Goal: Book appointment/travel/reservation

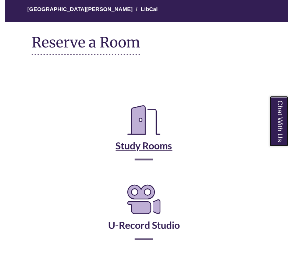
scroll to position [66, 0]
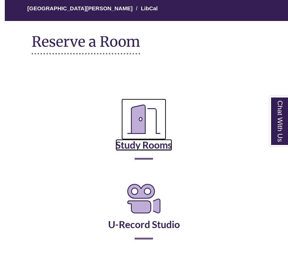
click at [149, 141] on link "Study Rooms" at bounding box center [144, 136] width 57 height 30
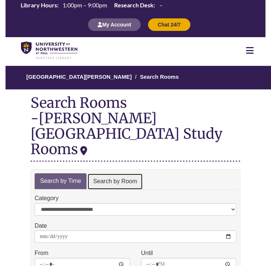
click at [103, 173] on link "Search by Room" at bounding box center [115, 181] width 56 height 17
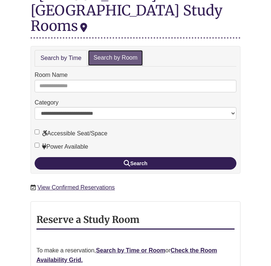
scroll to position [129, 0]
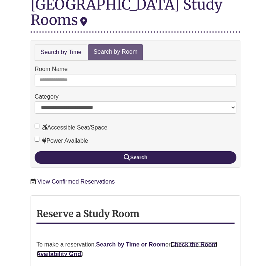
click at [192, 241] on strong "Check the Room Availability Grid." at bounding box center [126, 249] width 181 height 16
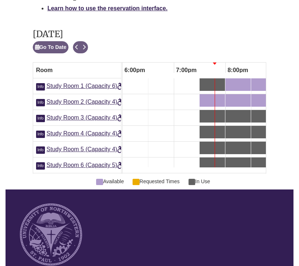
scroll to position [482, 0]
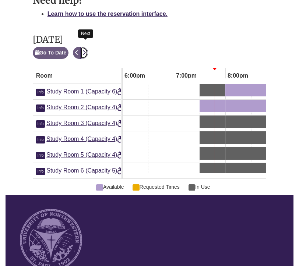
click at [84, 50] on icon "Next" at bounding box center [83, 52] width 3 height 5
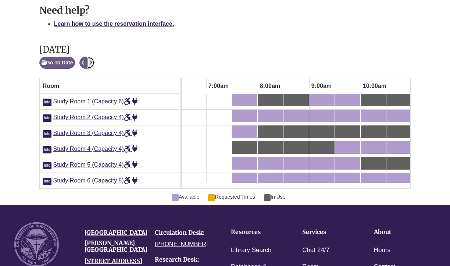
scroll to position [0, 243]
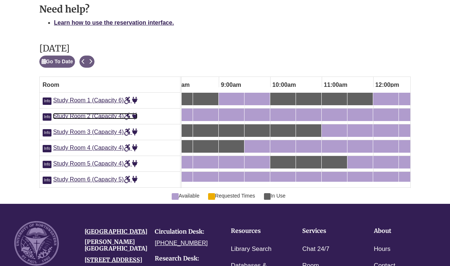
click at [71, 113] on span "Study Room 2 (Capacity 4)" at bounding box center [95, 116] width 85 height 6
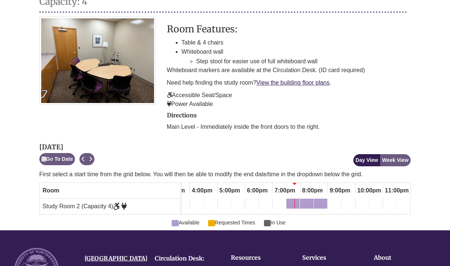
scroll to position [131, 0]
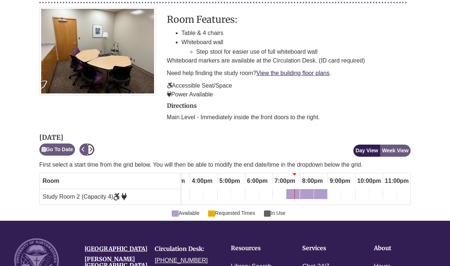
click at [92, 147] on icon "Next" at bounding box center [90, 149] width 3 height 5
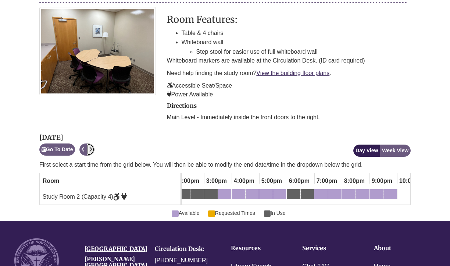
scroll to position [0, 0]
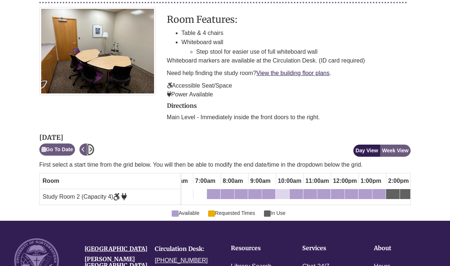
click at [282, 191] on div "10:00am Monday, October 13, 2025 - Study Room 2 - Available" at bounding box center [283, 195] width 12 height 8
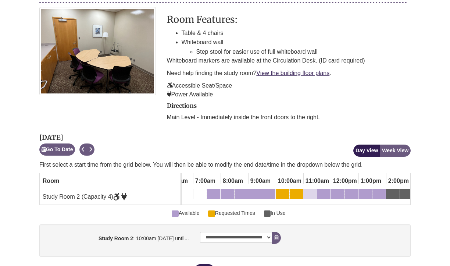
click at [308, 191] on div "11:00am Monday, October 13, 2025 - Study Room 2 - Available" at bounding box center [310, 195] width 12 height 8
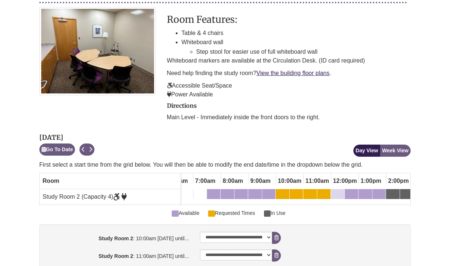
click at [337, 191] on div "12:00pm Monday, October 13, 2025 - Study Room 2 - Available" at bounding box center [338, 195] width 12 height 8
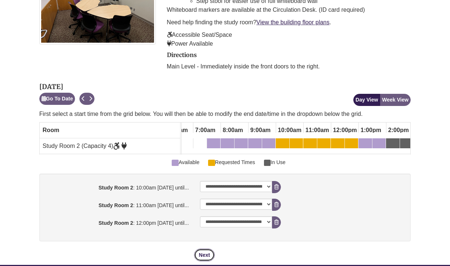
click at [209, 249] on button "Next" at bounding box center [204, 255] width 21 height 13
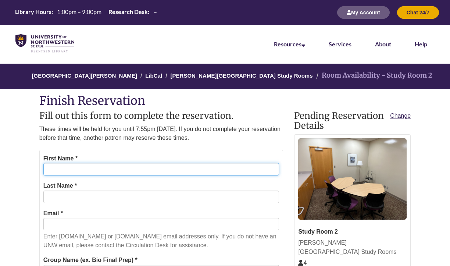
click at [131, 170] on input "First Name *" at bounding box center [161, 169] width 236 height 13
type input "*****"
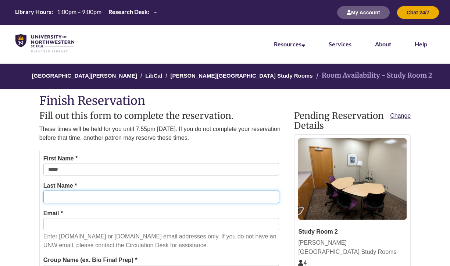
type input "*******"
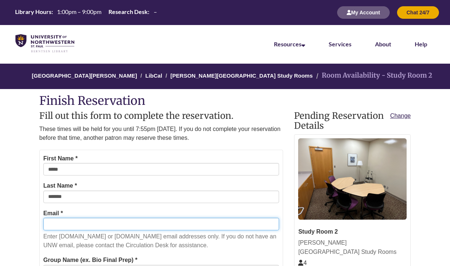
type input "**********"
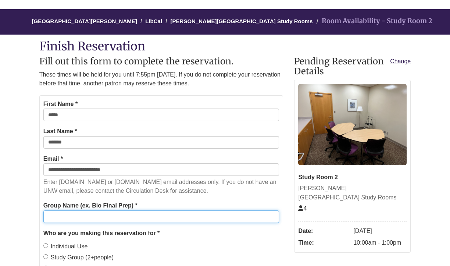
click at [100, 213] on input "Group Name (ex. Bio Final Prep) *" at bounding box center [161, 216] width 236 height 13
type input "*"
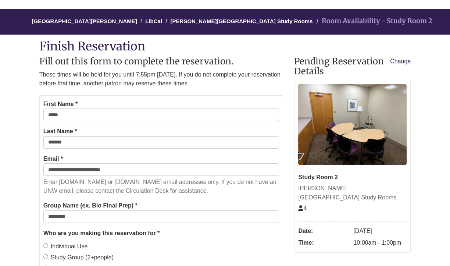
click at [65, 247] on label "Individual Use" at bounding box center [65, 247] width 45 height 10
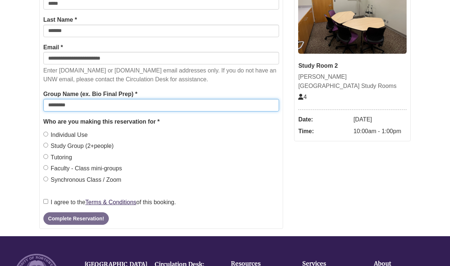
click at [90, 106] on input "********" at bounding box center [161, 105] width 236 height 13
type input "*"
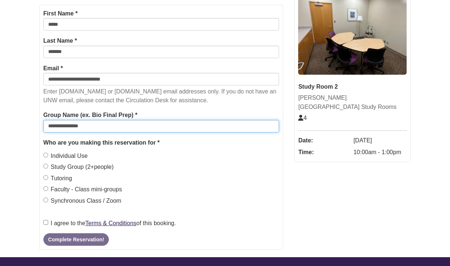
type input "**********"
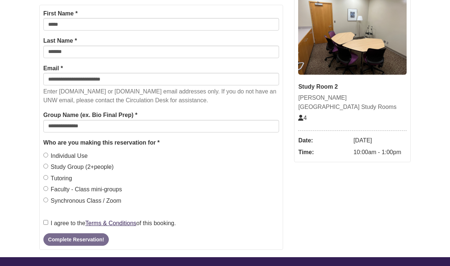
click at [50, 224] on label "I agree to the Terms & Conditions of this booking." at bounding box center [109, 224] width 133 height 10
click at [68, 239] on button "Complete Reservation!" at bounding box center [75, 239] width 65 height 13
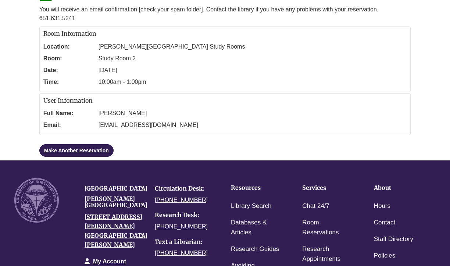
scroll to position [98, 0]
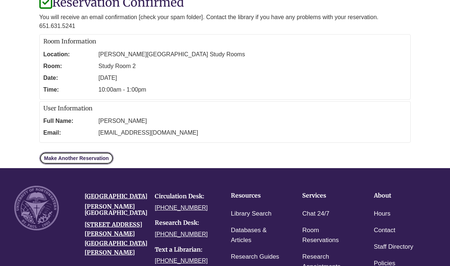
click at [73, 161] on link "Make Another Reservation" at bounding box center [76, 158] width 74 height 13
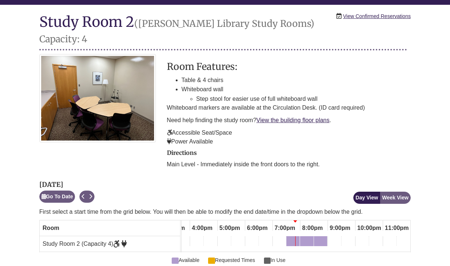
scroll to position [88, 0]
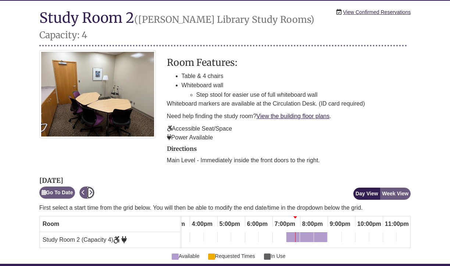
click at [92, 190] on icon "Next" at bounding box center [90, 192] width 3 height 5
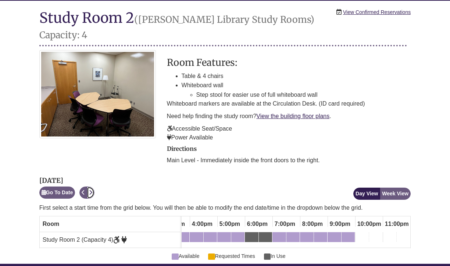
click at [92, 190] on icon "Next" at bounding box center [90, 192] width 3 height 5
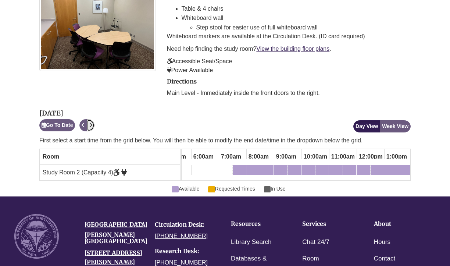
scroll to position [158, 0]
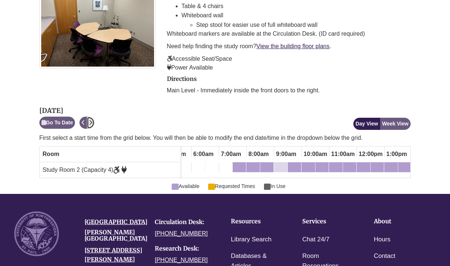
click at [284, 164] on div "9:00am Tuesday, October 14, 2025 - Study Room 2 - Available" at bounding box center [281, 168] width 12 height 8
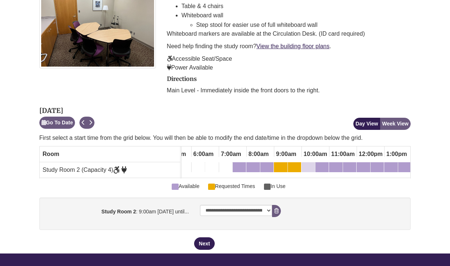
click at [313, 164] on div "10:00am Tuesday, October 14, 2025 - Study Room 2 - Available" at bounding box center [308, 168] width 12 height 8
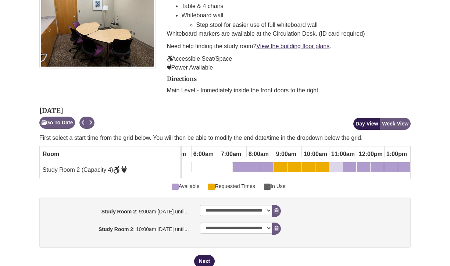
click at [340, 164] on div "11:00am Tuesday, October 14, 2025 - Study Room 2 - Available" at bounding box center [336, 168] width 12 height 8
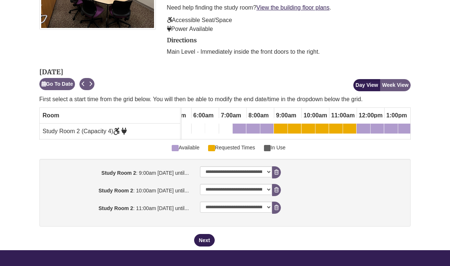
scroll to position [198, 0]
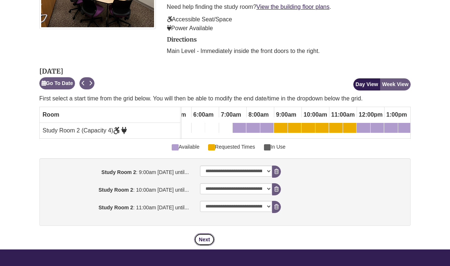
click at [202, 233] on button "Next" at bounding box center [204, 239] width 21 height 13
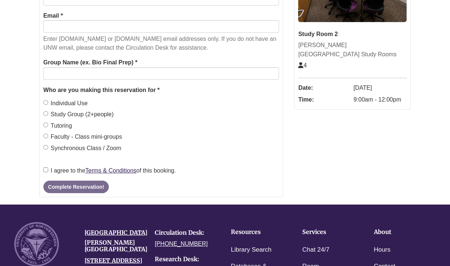
scroll to position [0, 0]
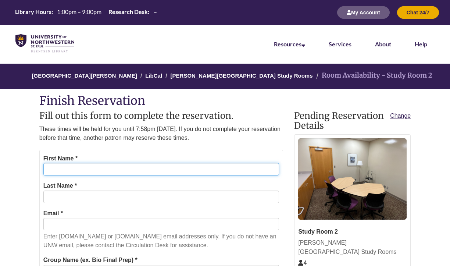
click at [124, 166] on input "First Name *" at bounding box center [161, 169] width 236 height 13
type input "*****"
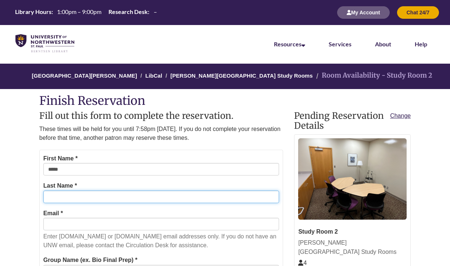
type input "*******"
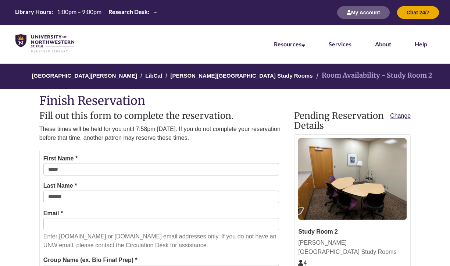
type input "**********"
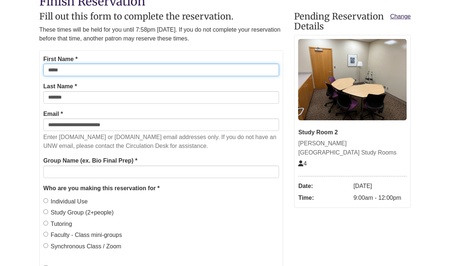
scroll to position [103, 0]
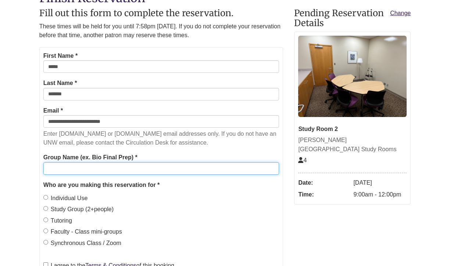
click at [122, 173] on input "Group Name (ex. Bio Final Prep) *" at bounding box center [161, 168] width 236 height 13
type input "**********"
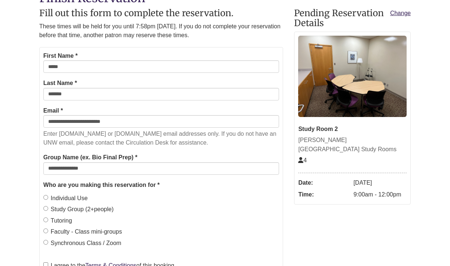
click at [79, 198] on label "Individual Use" at bounding box center [65, 198] width 45 height 10
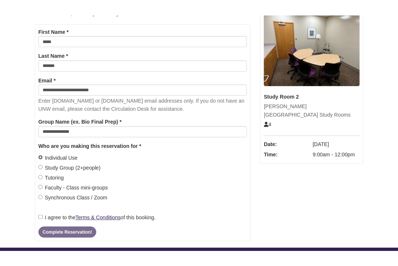
scroll to position [142, 0]
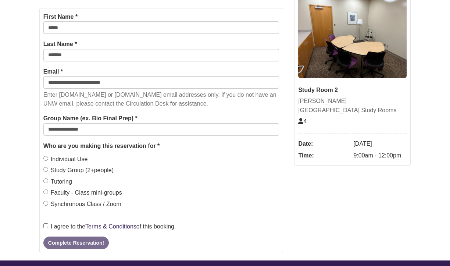
click at [48, 226] on label "I agree to the Terms & Conditions of this booking." at bounding box center [109, 227] width 133 height 10
click at [67, 243] on button "Complete Reservation!" at bounding box center [75, 243] width 65 height 13
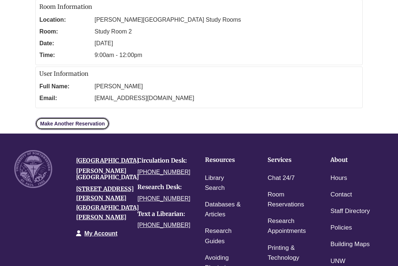
click at [71, 117] on link "Make Another Reservation" at bounding box center [72, 123] width 74 height 13
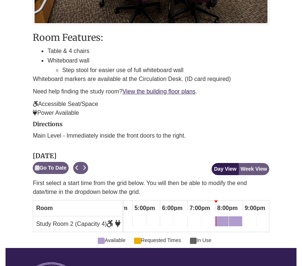
scroll to position [320, 0]
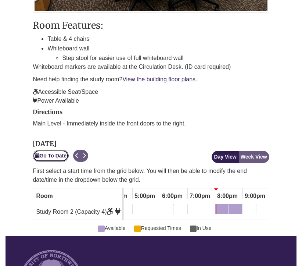
click at [59, 150] on button "Go To Date" at bounding box center [51, 156] width 36 height 12
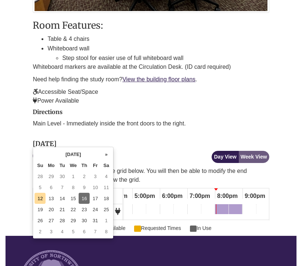
click at [86, 199] on td "16" at bounding box center [84, 198] width 11 height 11
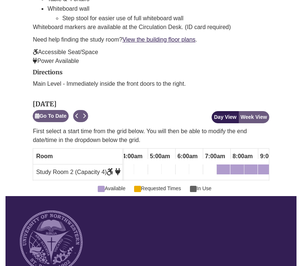
scroll to position [0, 0]
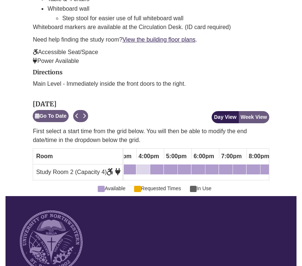
click at [146, 167] on div "4:00pm Thursday, October 16, 2025 - Study Room 2 - Available" at bounding box center [143, 171] width 12 height 8
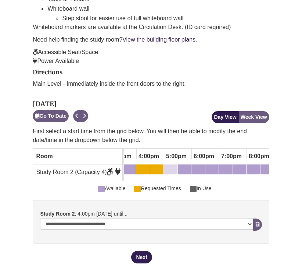
click at [177, 167] on div "5:00pm Thursday, October 16, 2025 - Study Room 2 - Available" at bounding box center [171, 171] width 12 height 8
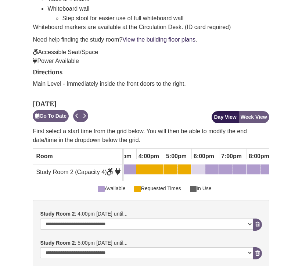
click at [197, 167] on div "6:00pm Thursday, October 16, 2025 - Study Room 2 - Available" at bounding box center [198, 171] width 12 height 8
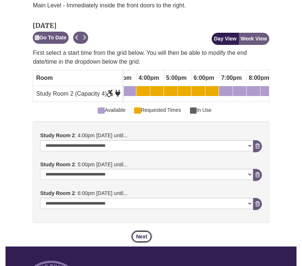
click at [142, 230] on button "Next" at bounding box center [141, 236] width 21 height 13
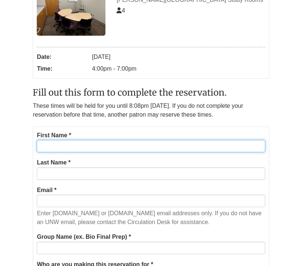
click at [70, 146] on input "First Name *" at bounding box center [151, 146] width 228 height 13
type input "*****"
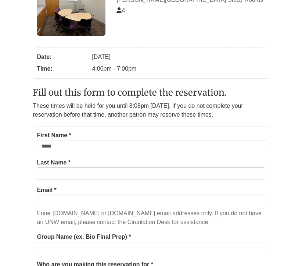
type input "*******"
type input "**********"
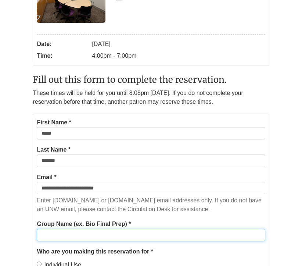
click at [84, 239] on input "Group Name (ex. Bio Final Prep) *" at bounding box center [151, 235] width 228 height 13
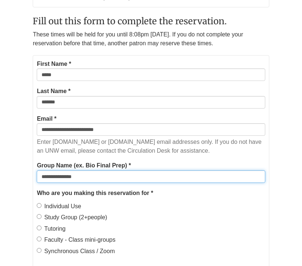
type input "**********"
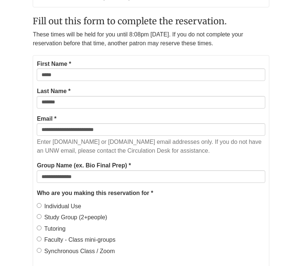
click at [55, 206] on label "Individual Use" at bounding box center [59, 207] width 45 height 10
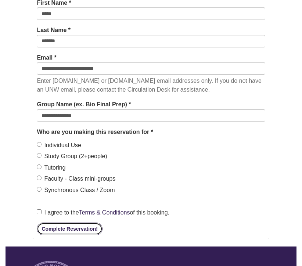
click at [54, 224] on button "Complete Reservation!" at bounding box center [69, 229] width 65 height 13
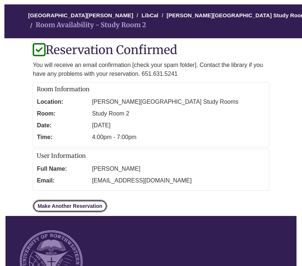
click at [52, 206] on link "Make Another Reservation" at bounding box center [70, 206] width 74 height 13
